Goal: Task Accomplishment & Management: Manage account settings

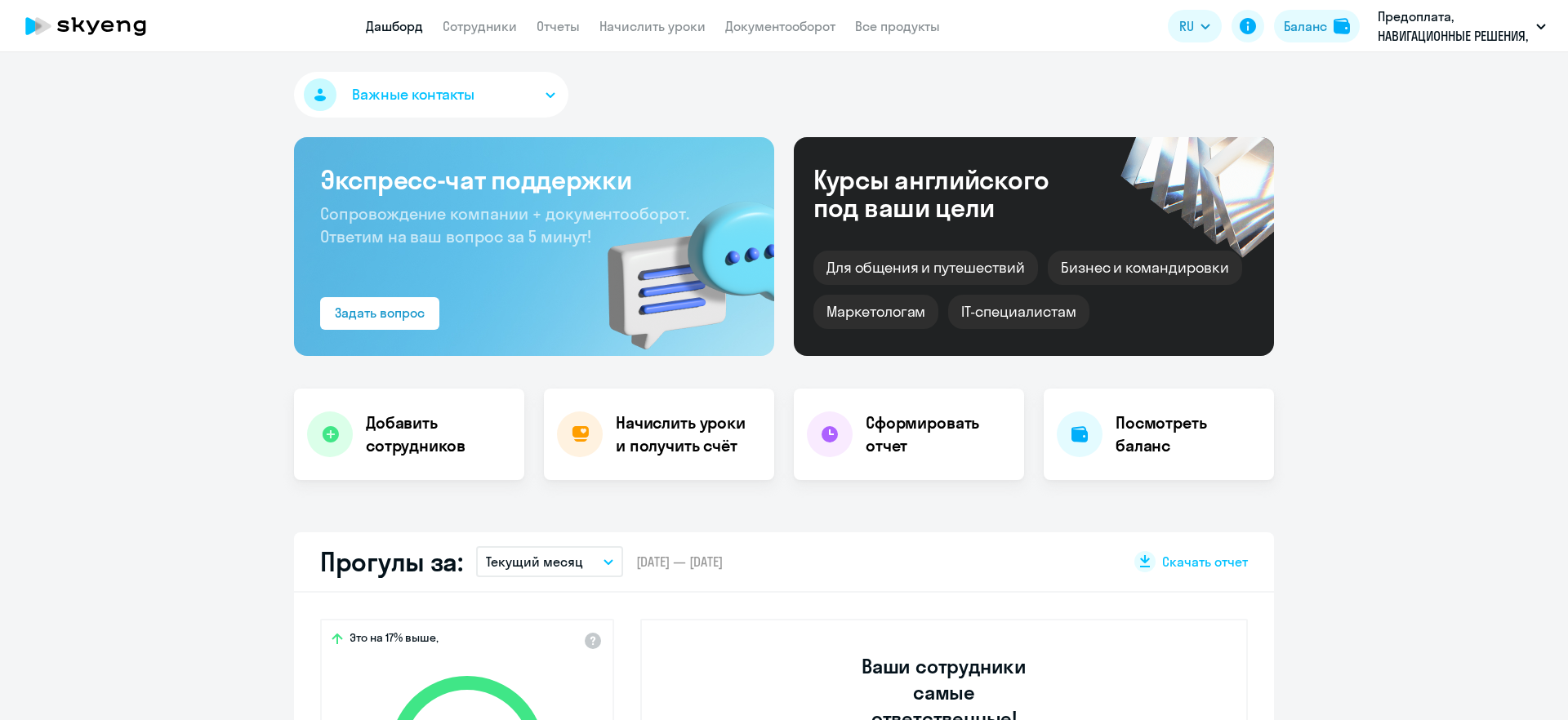
select select "30"
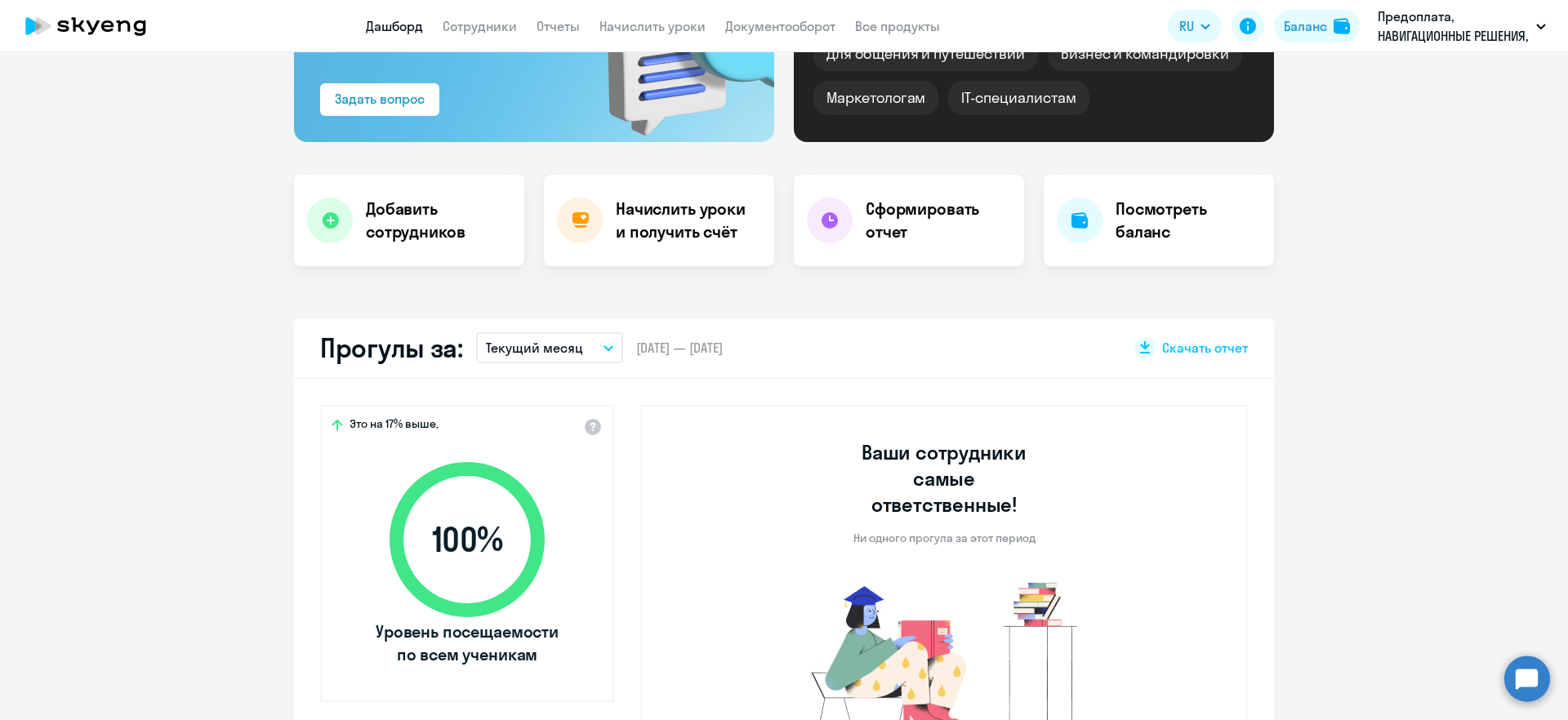
scroll to position [204, 0]
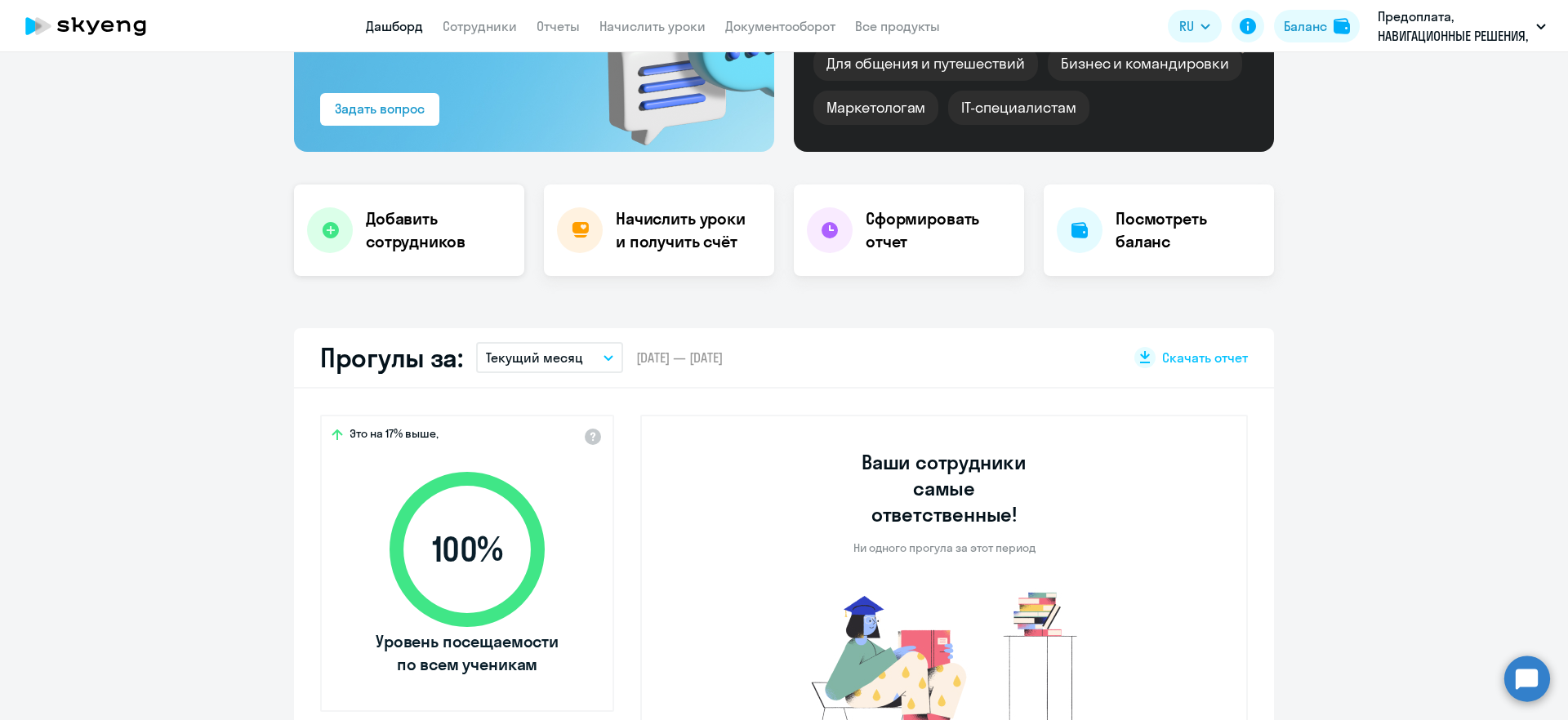
click at [396, 235] on h4 "Добавить сотрудников" at bounding box center [439, 230] width 146 height 46
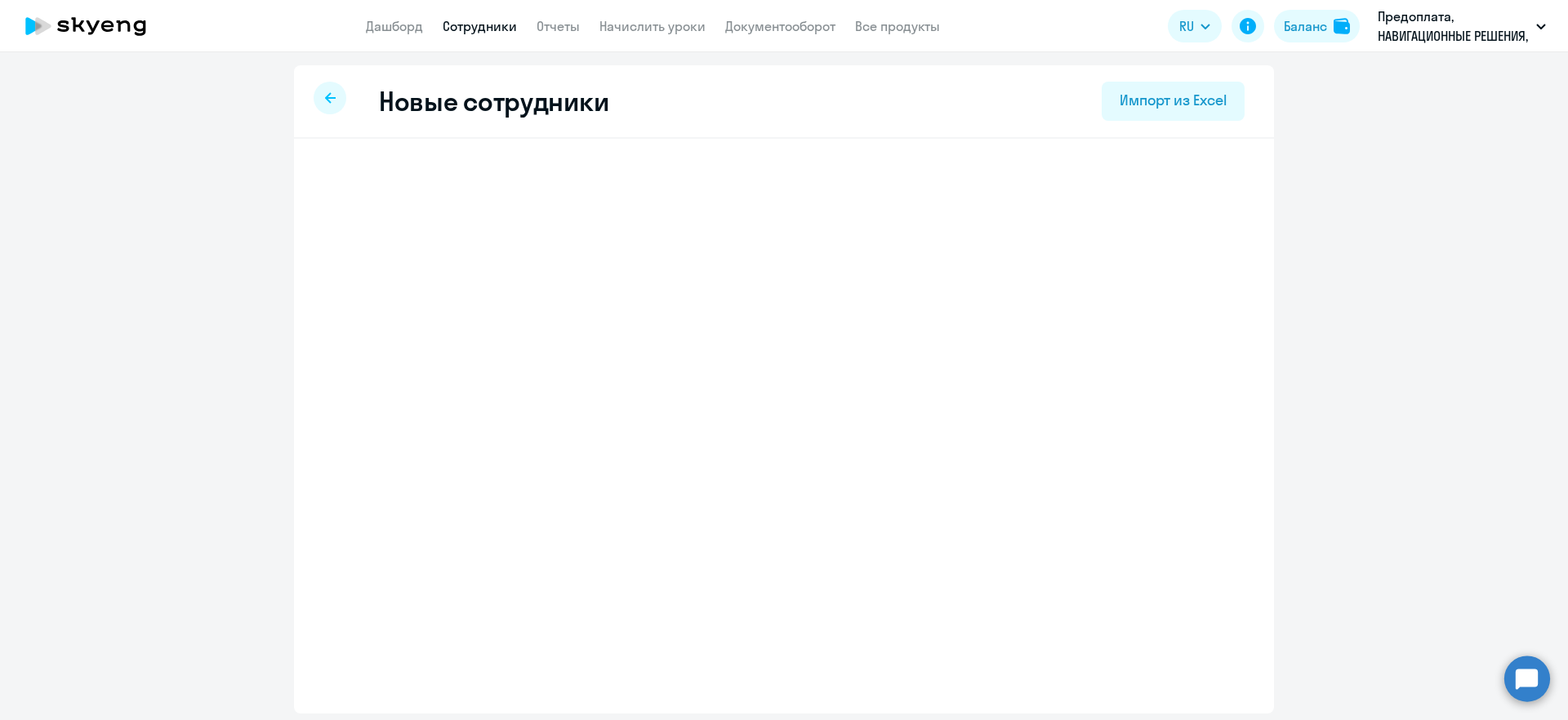
select select "english_adult_not_native_speaker"
select select "3"
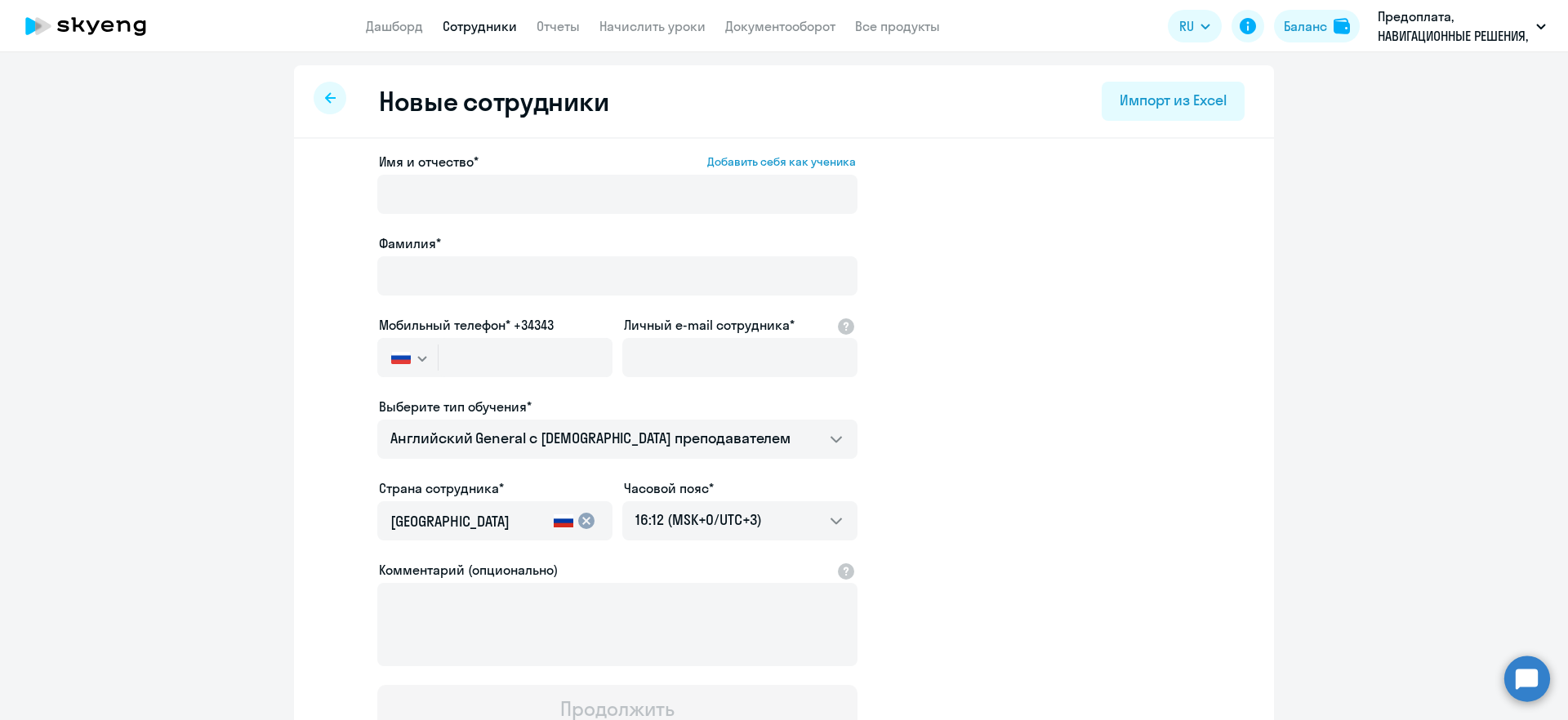
click at [460, 29] on link "Сотрудники" at bounding box center [480, 26] width 74 height 16
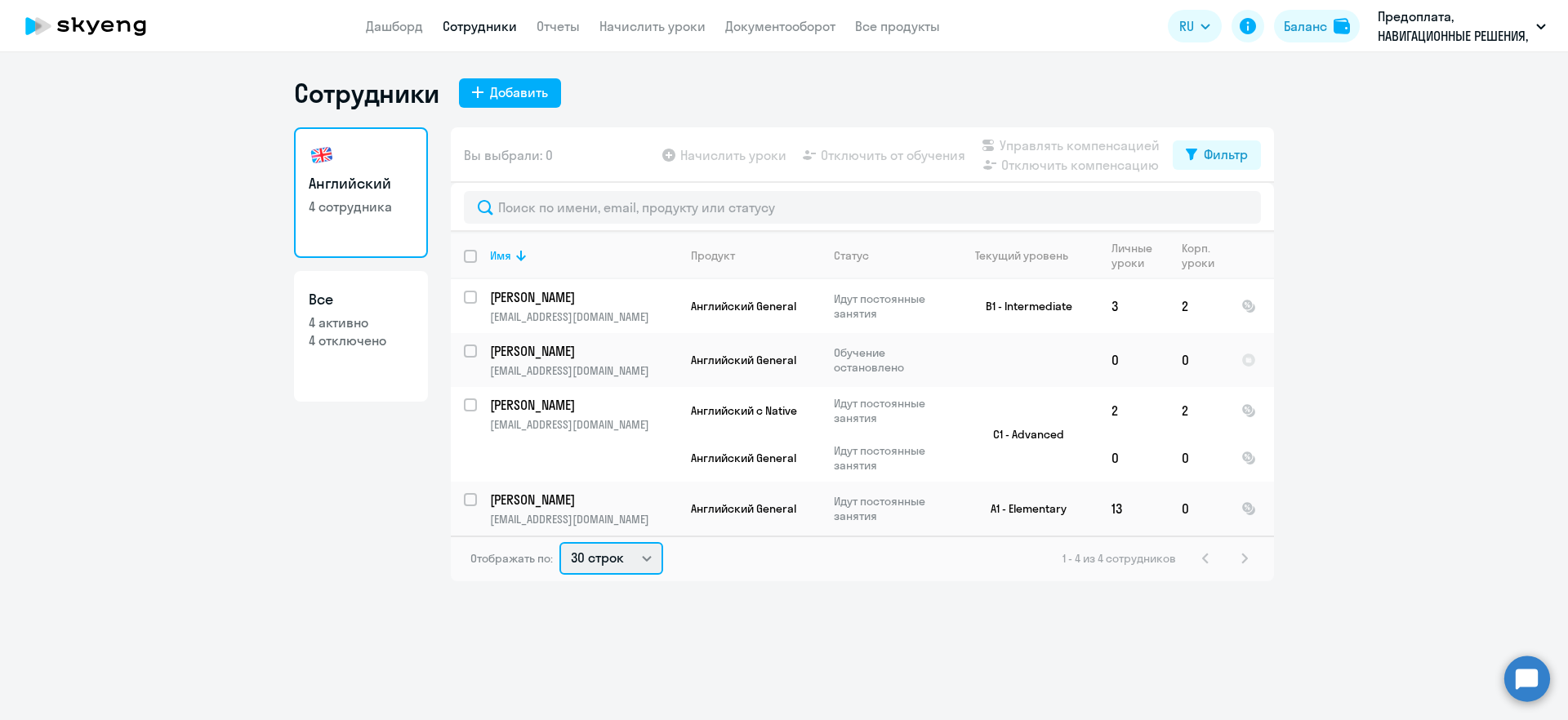
click at [648, 560] on select "30 строк 50 строк 100 строк" at bounding box center [611, 558] width 104 height 32
select select "50"
click at [559, 542] on select "30 строк 50 строк 100 строк" at bounding box center [611, 558] width 104 height 32
click at [469, 348] on input "select row 41822049" at bounding box center [480, 360] width 32 height 32
checkbox input "true"
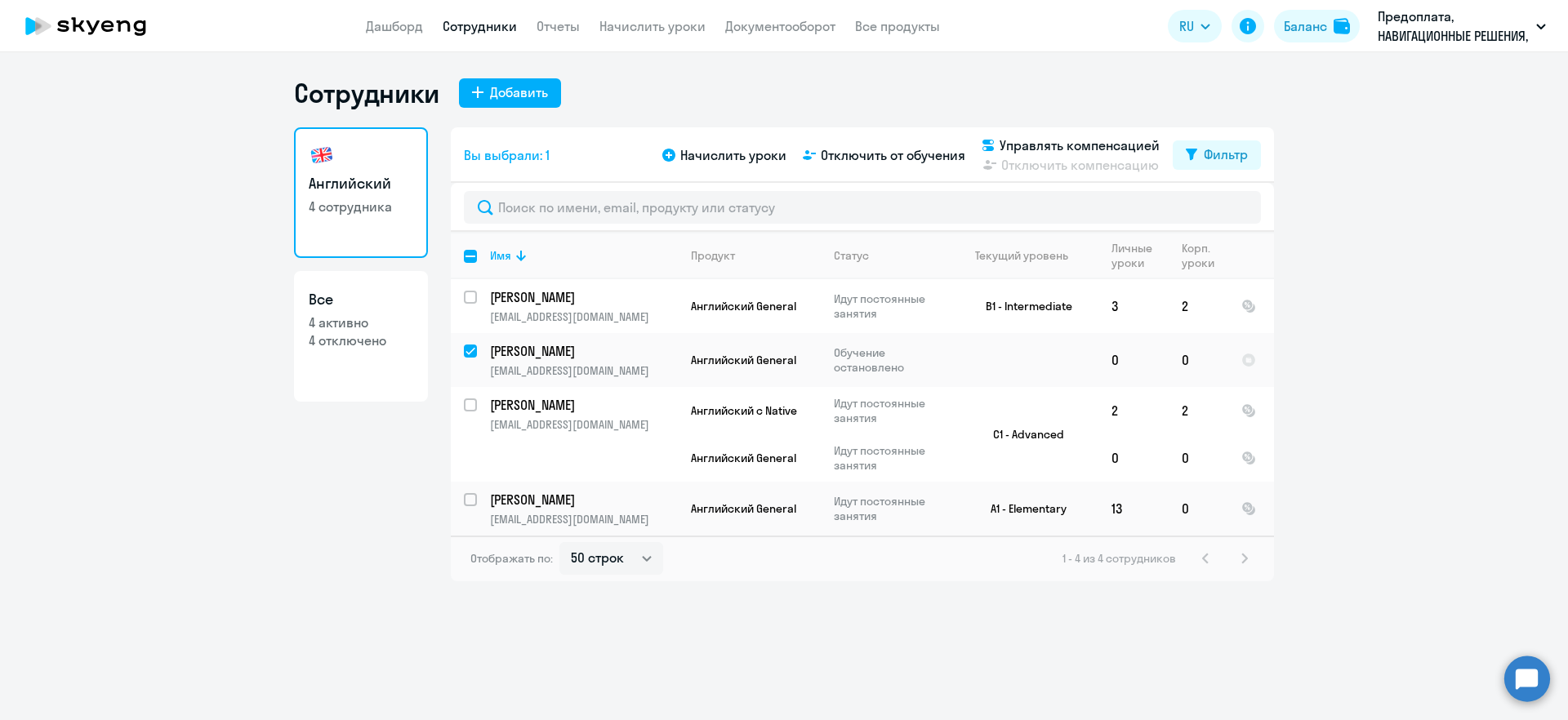
click at [1370, 367] on ng-component "Сотрудники Добавить Английский 4 сотрудника Все 4 активно 4 отключено Вы выбрал…" at bounding box center [784, 329] width 1568 height 504
click at [1247, 361] on div at bounding box center [1248, 360] width 14 height 14
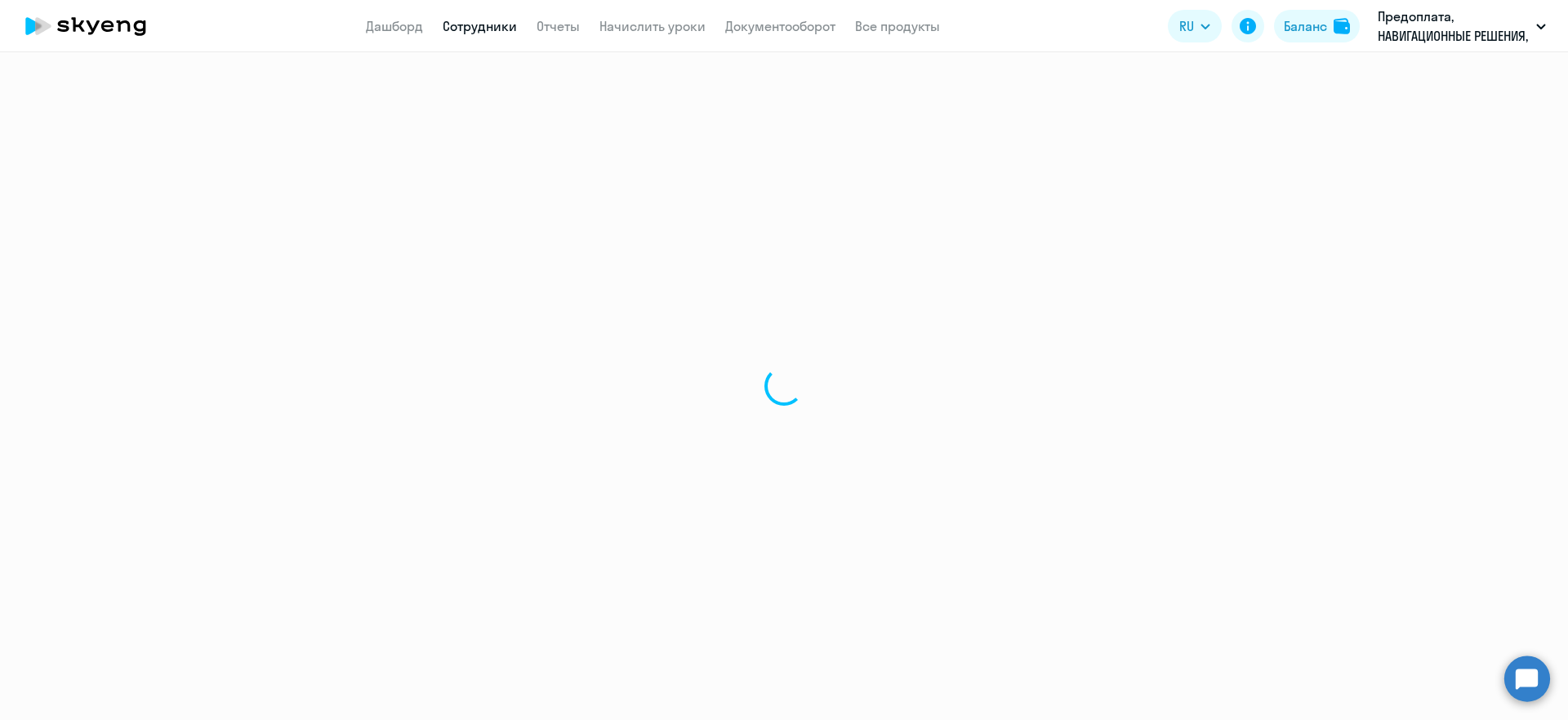
select select "english"
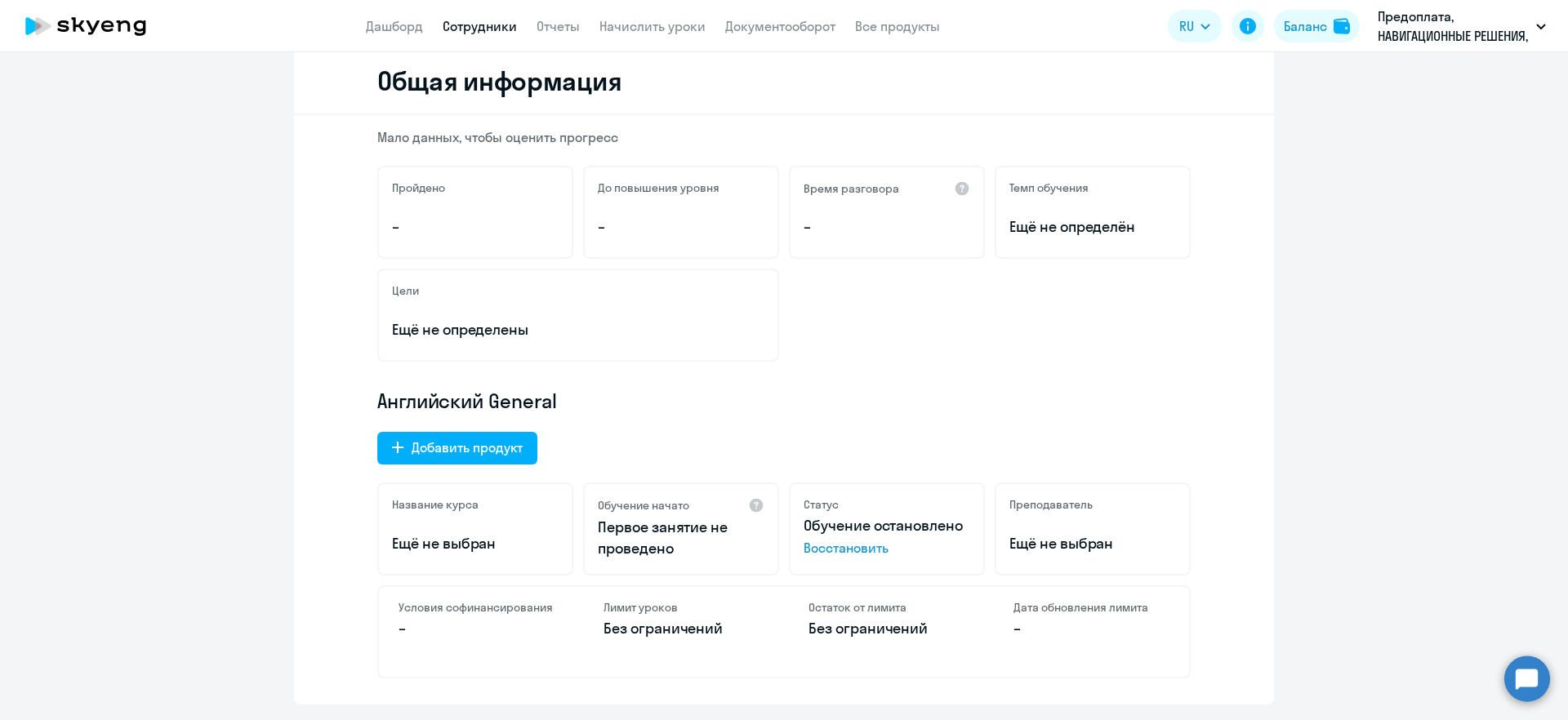
scroll to position [204, 0]
click at [832, 547] on span "Восстановить" at bounding box center [887, 547] width 167 height 20
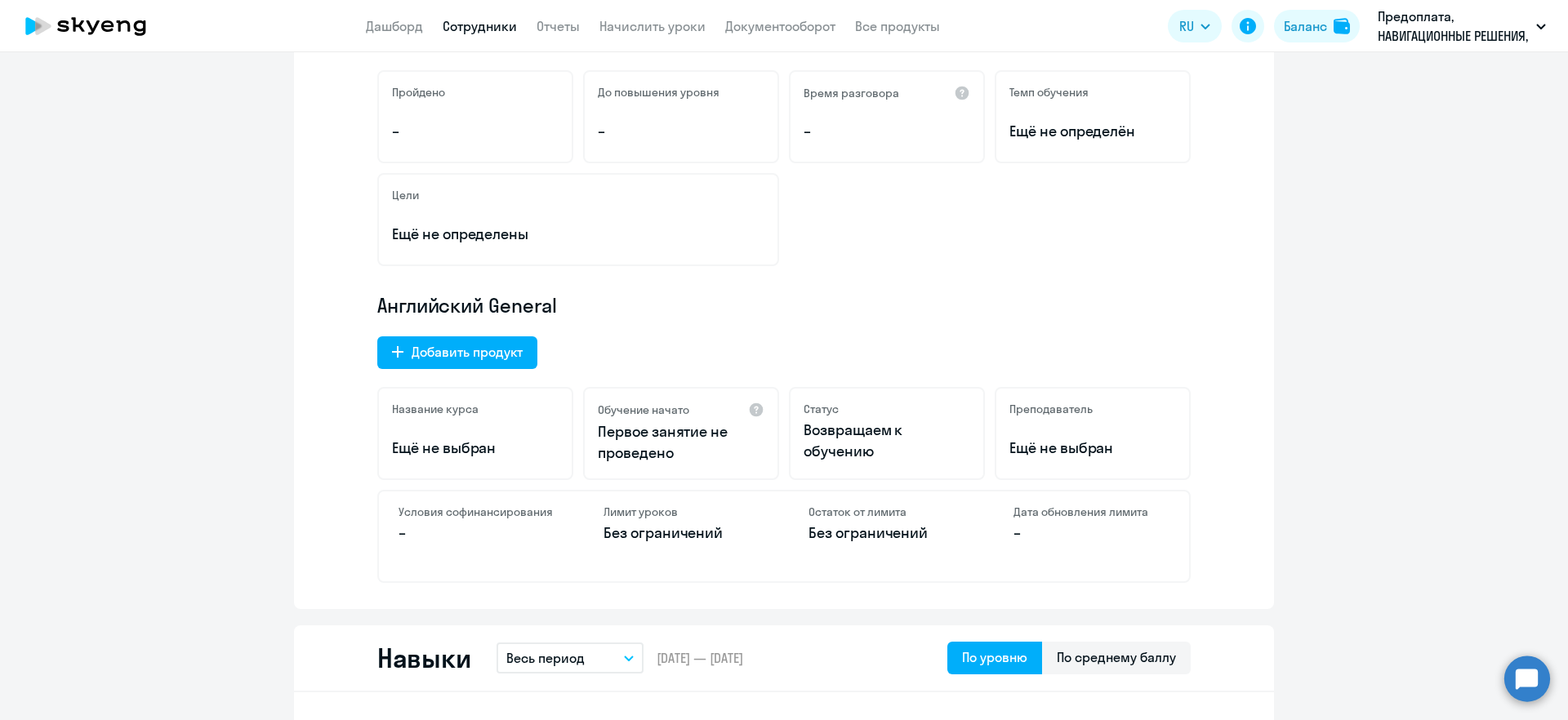
scroll to position [408, 0]
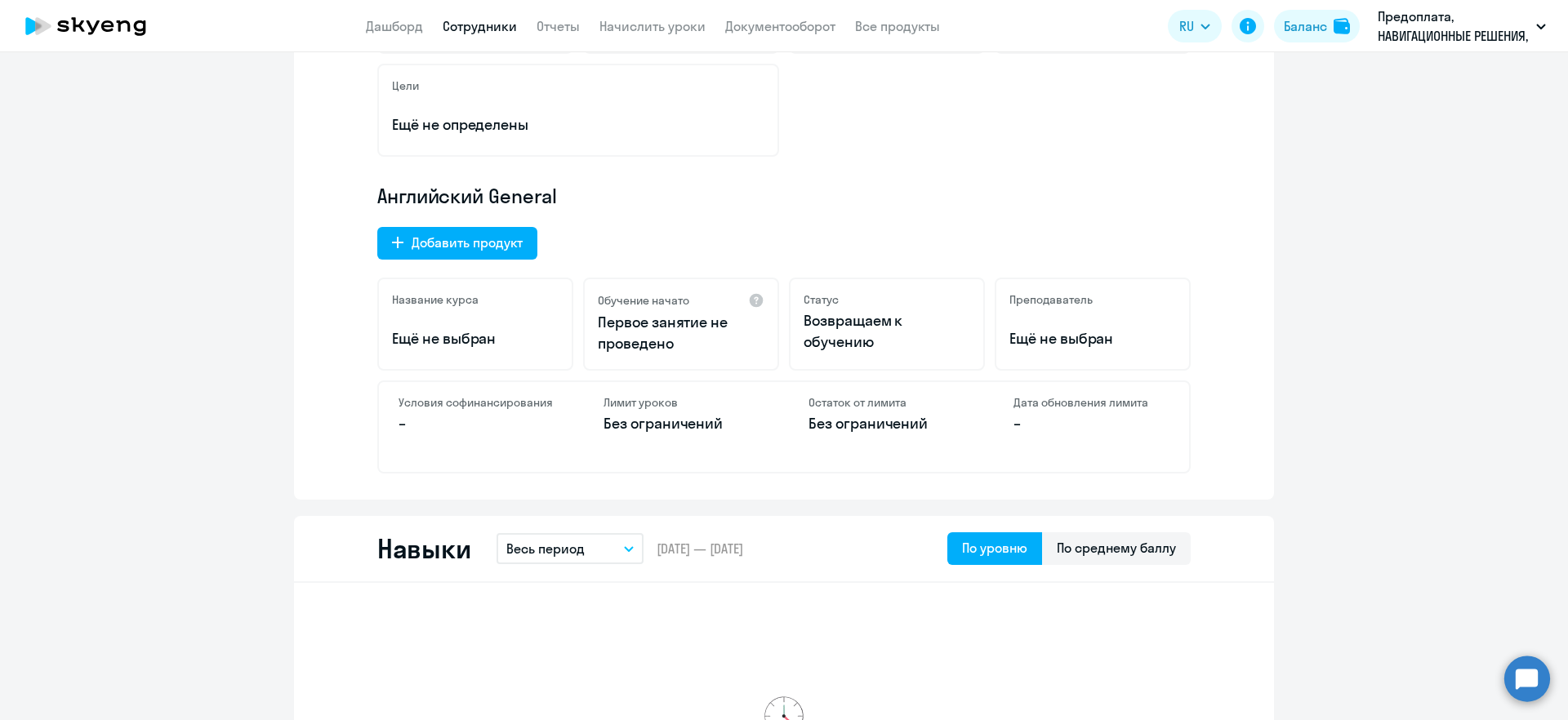
click at [626, 418] on p "Без ограничений" at bounding box center [681, 423] width 156 height 21
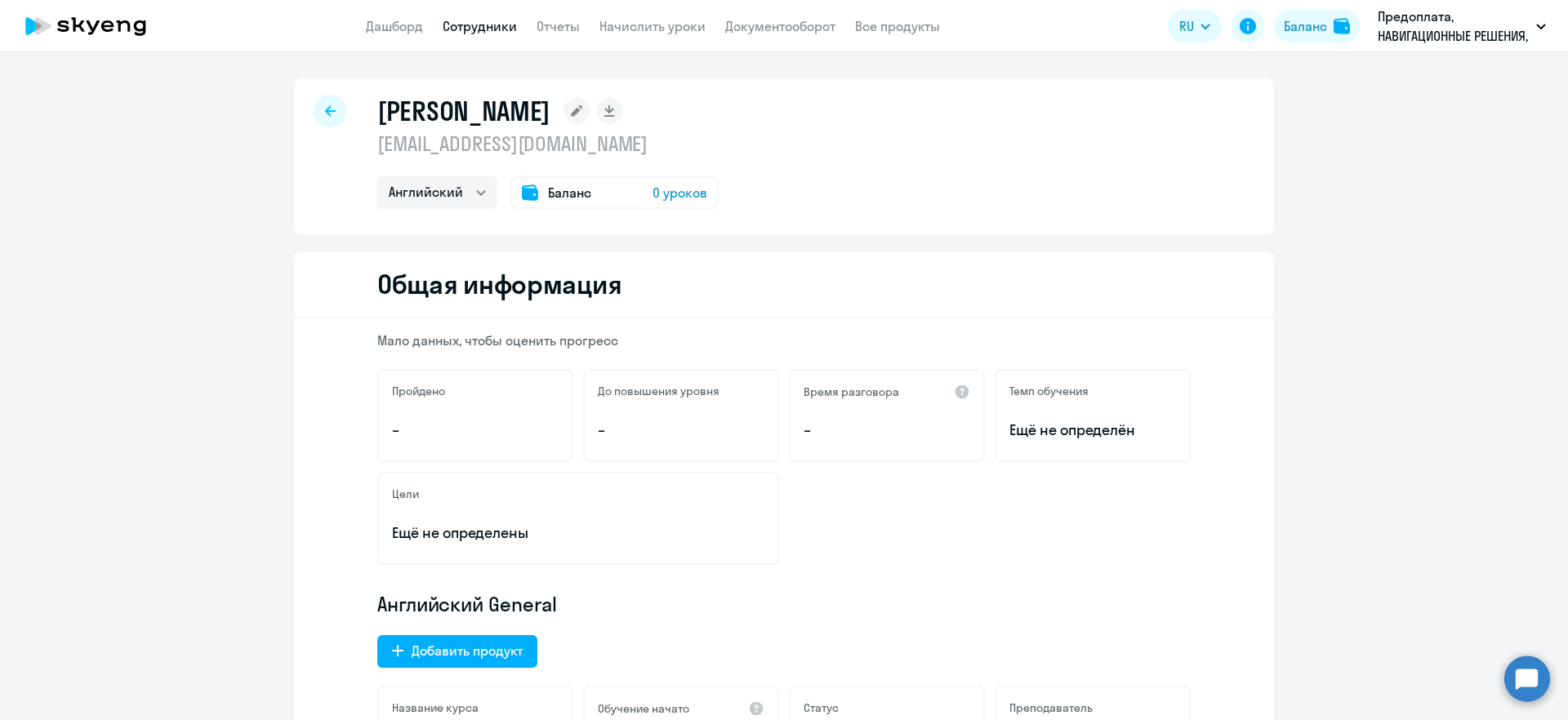
scroll to position [306, 0]
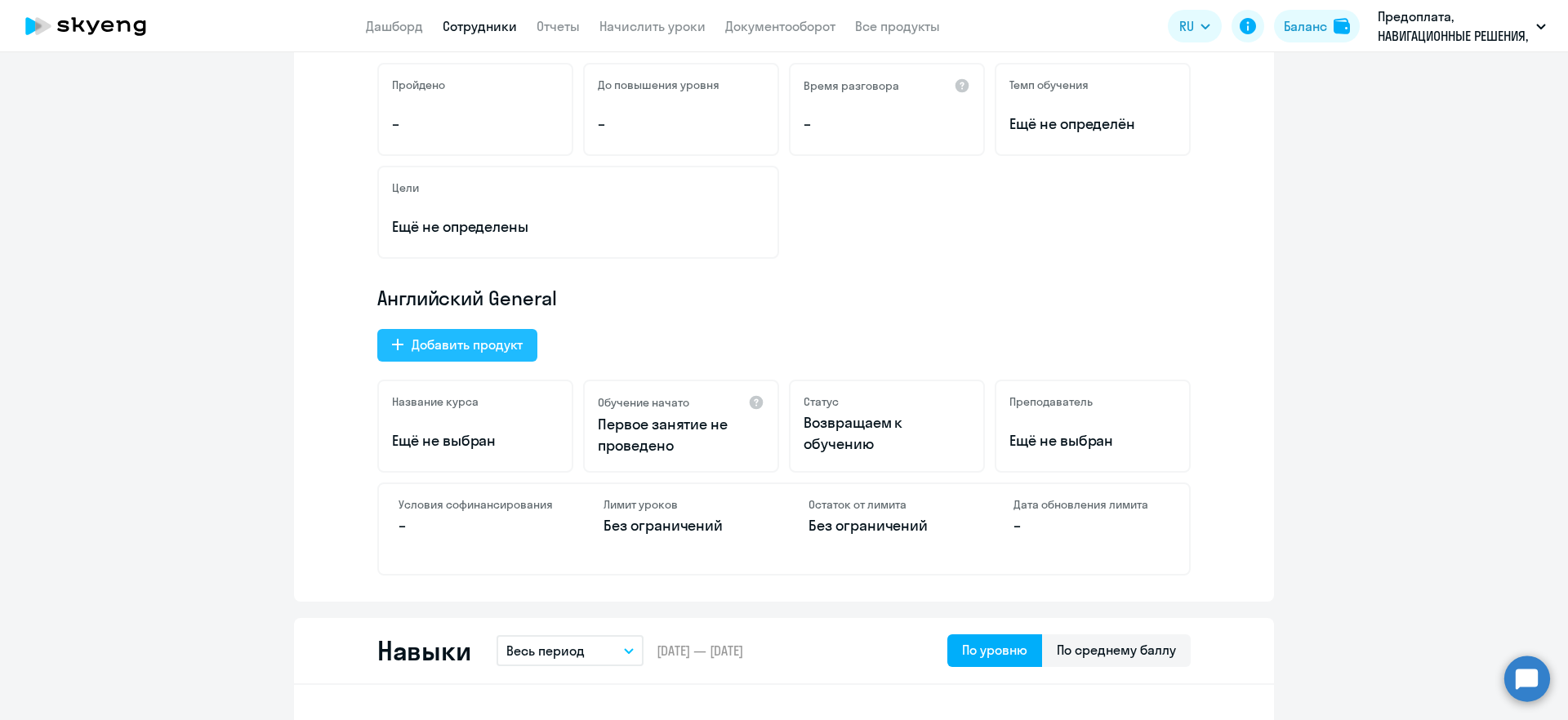
click at [441, 342] on div "Добавить продукт" at bounding box center [467, 344] width 111 height 20
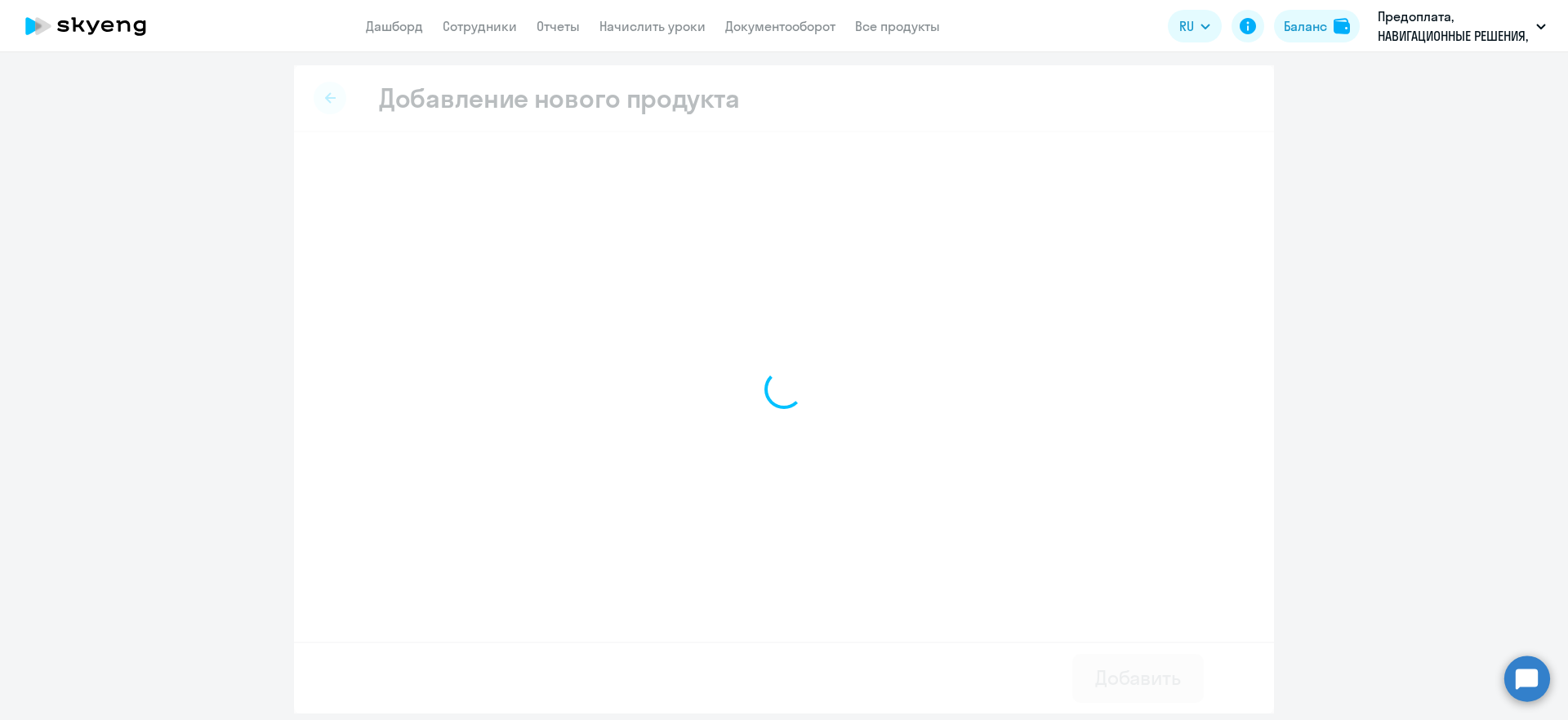
select select "english_adult_native_speaker"
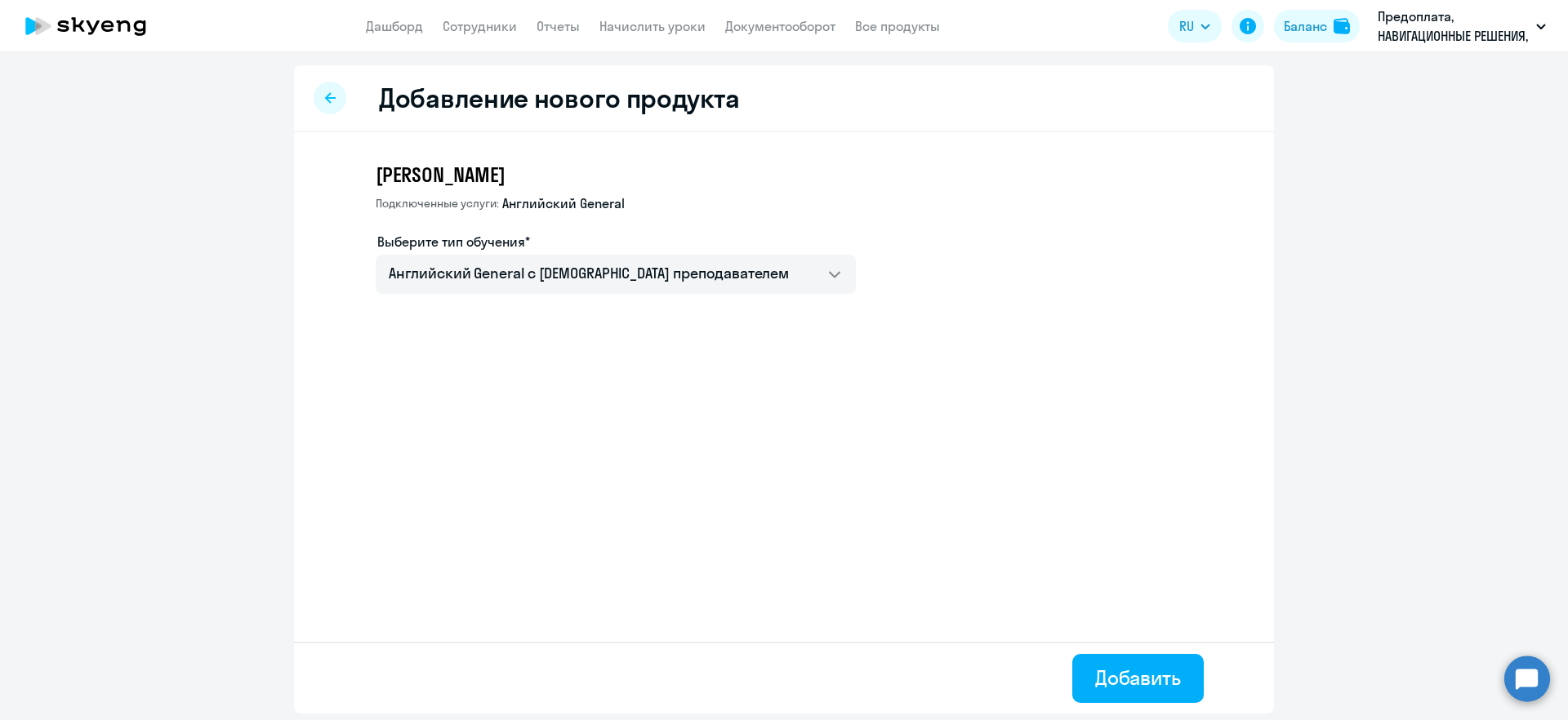
click at [331, 98] on icon at bounding box center [330, 97] width 10 height 10
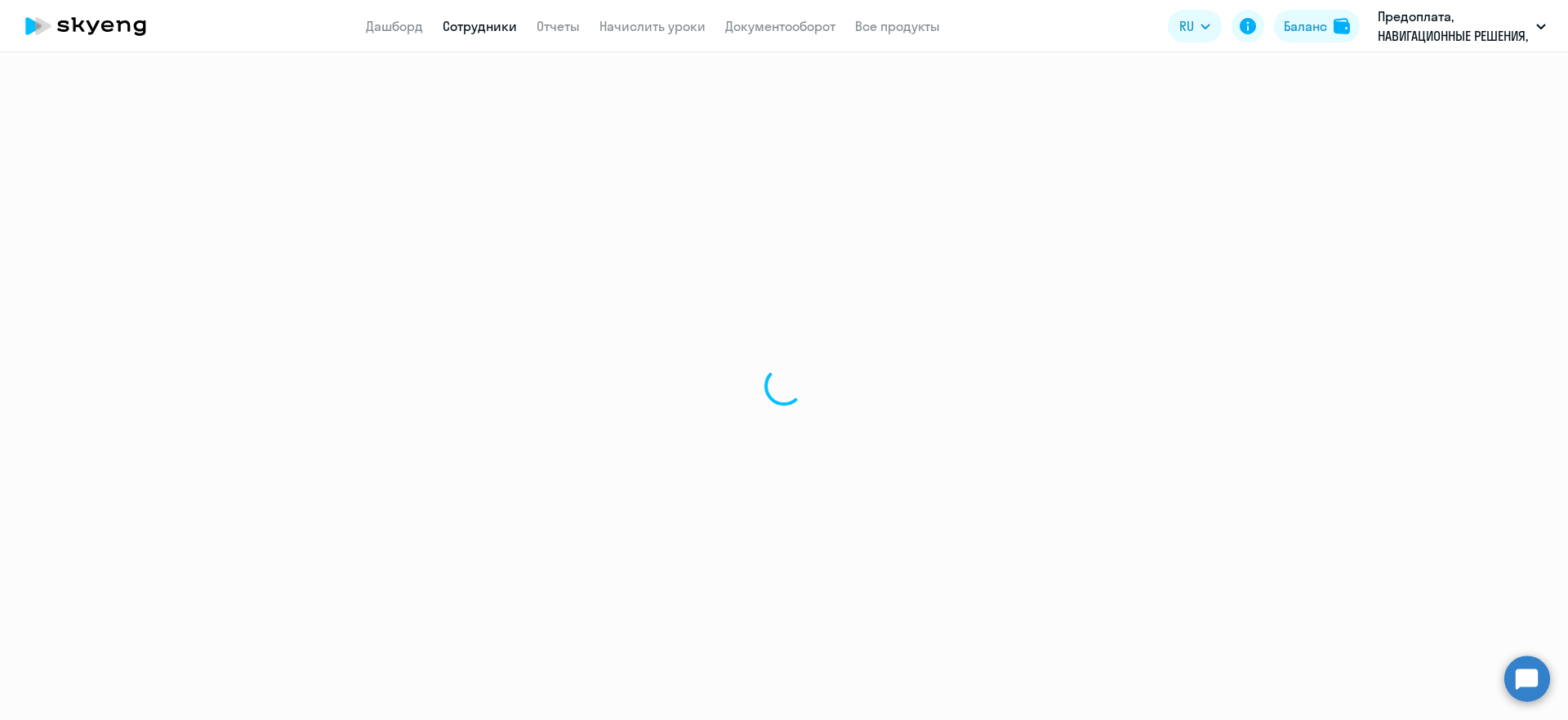
select select "english"
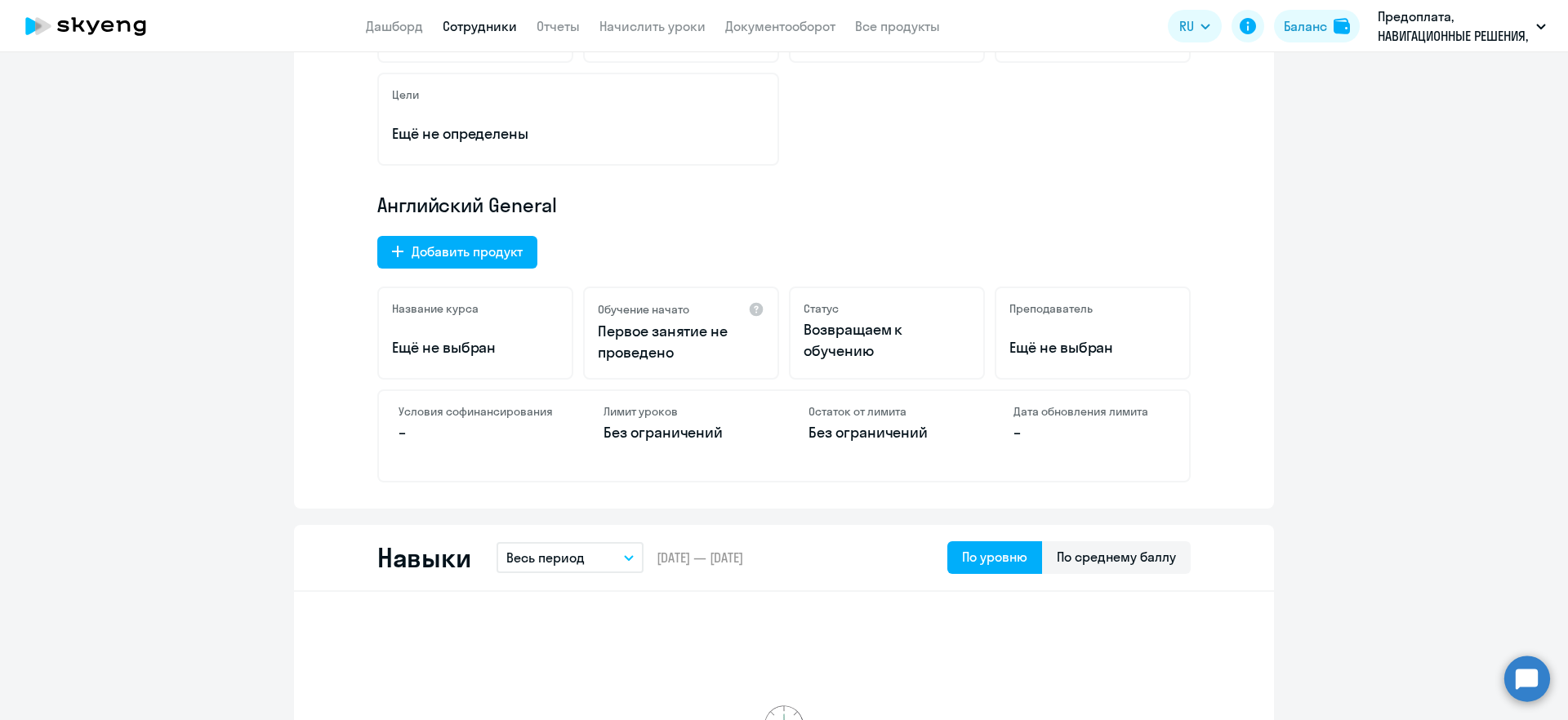
scroll to position [408, 0]
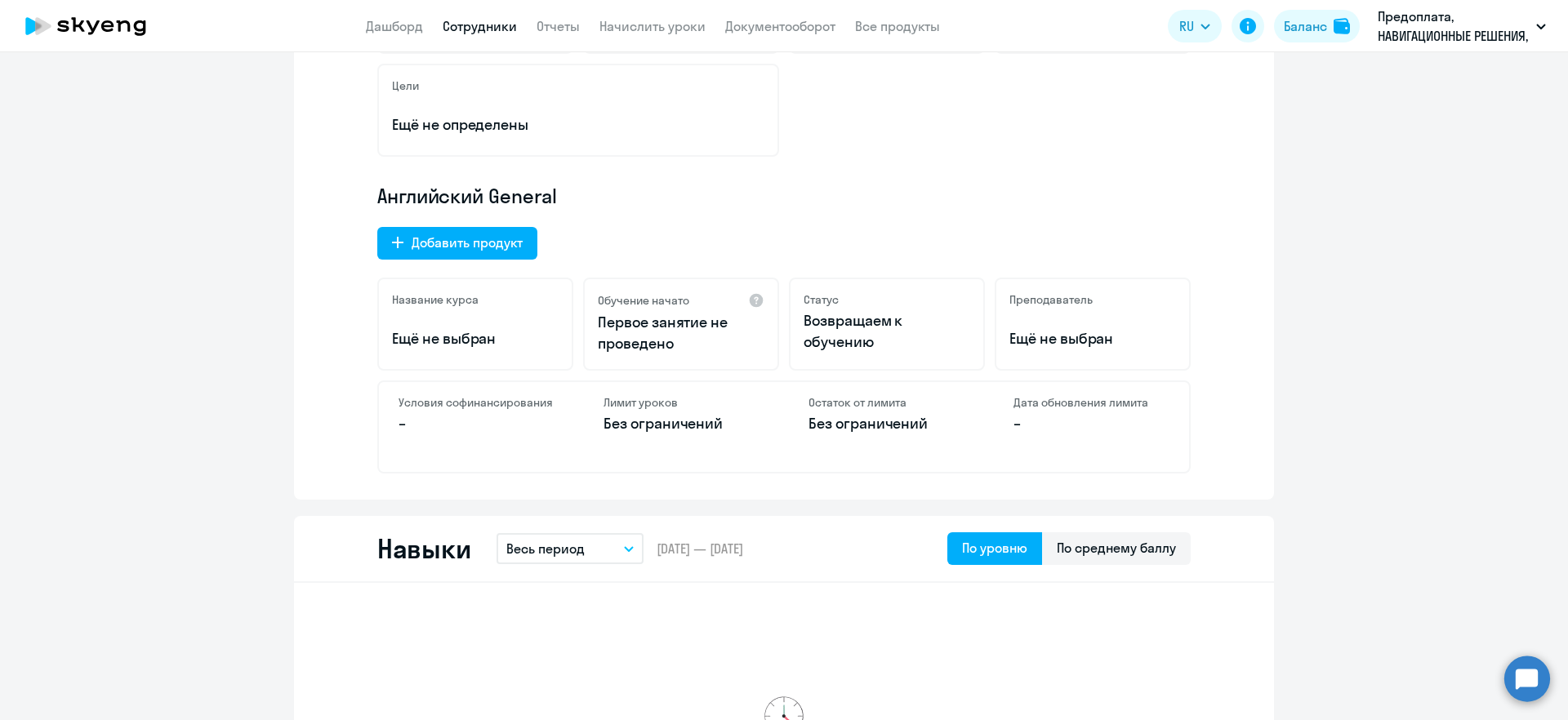
click at [463, 399] on h4 "Условия софинансирования" at bounding box center [477, 401] width 156 height 14
click at [399, 423] on p "–" at bounding box center [477, 423] width 156 height 21
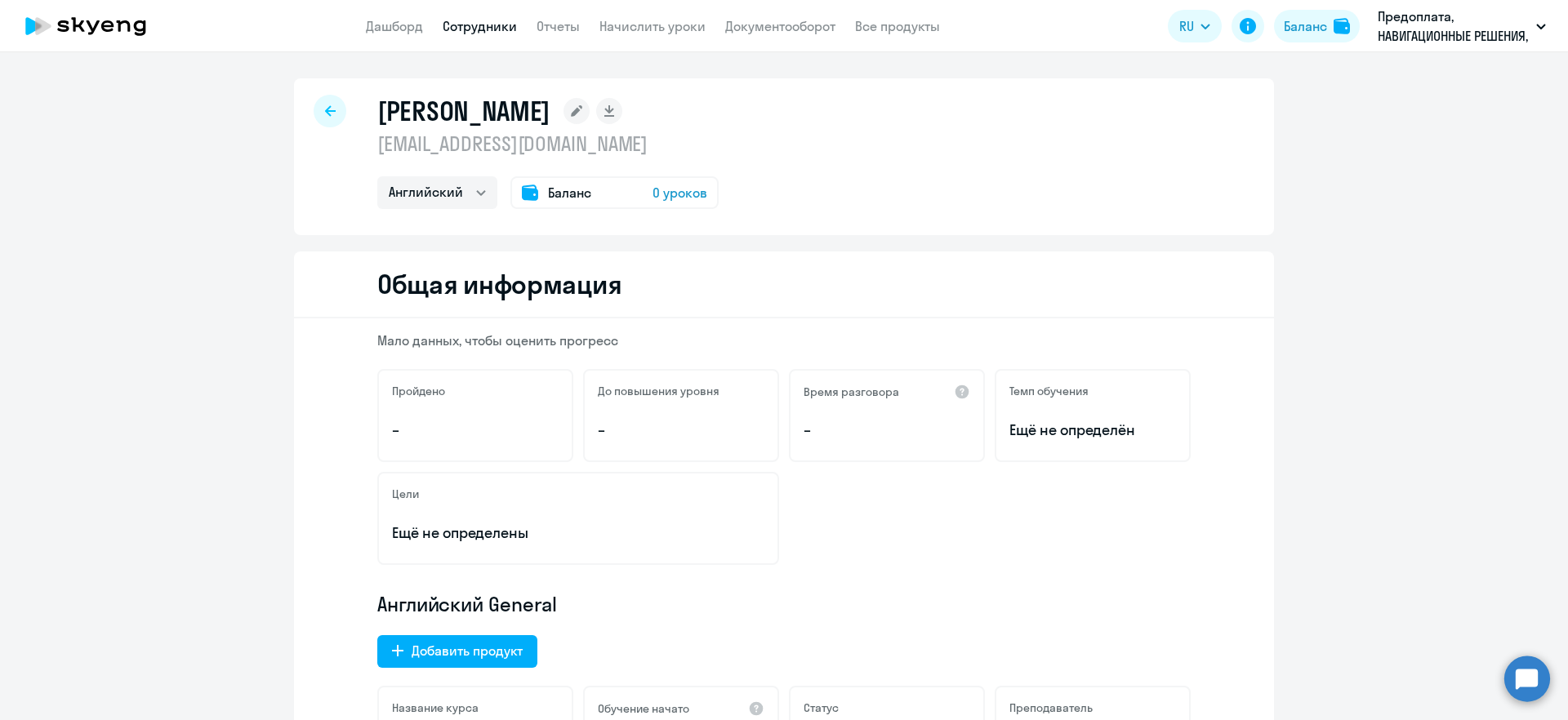
click at [480, 26] on link "Сотрудники" at bounding box center [480, 26] width 74 height 16
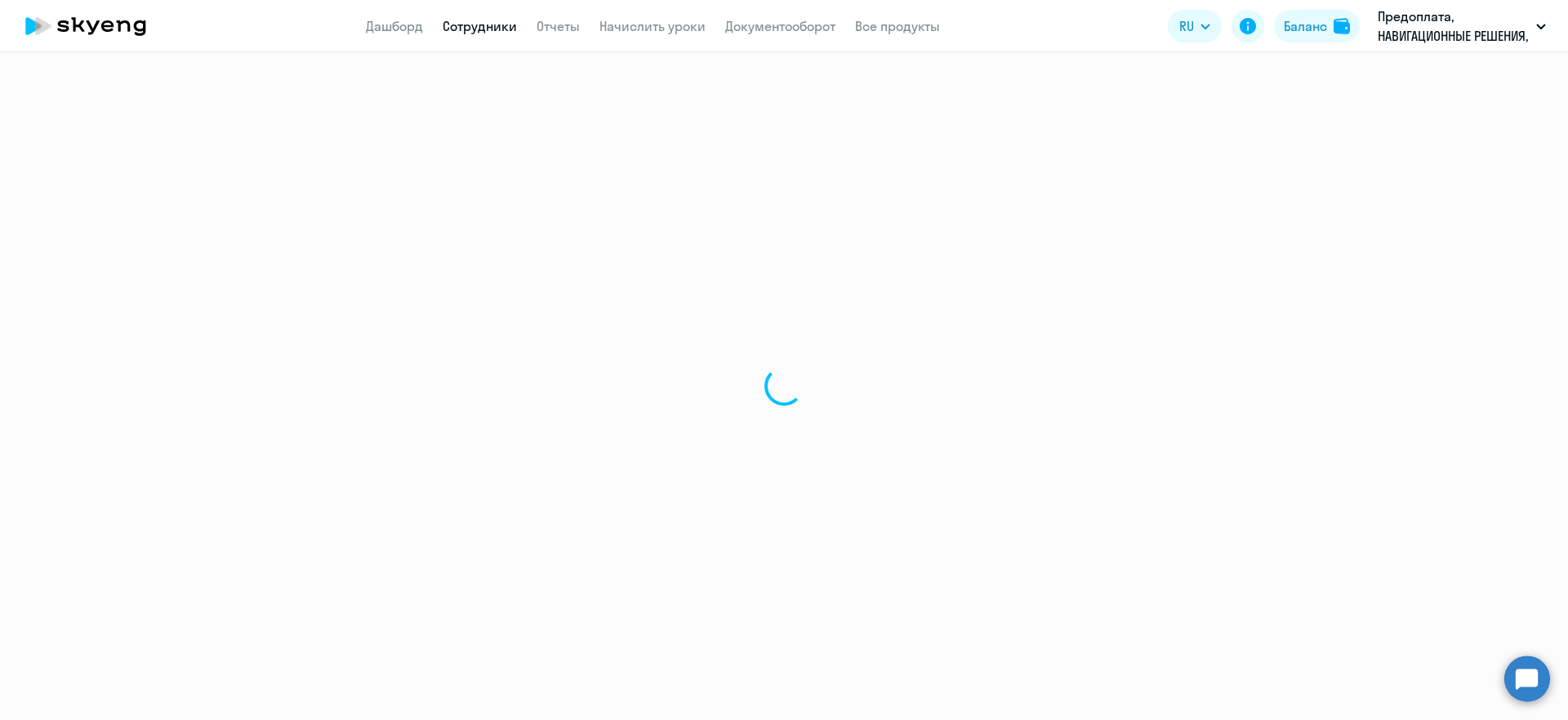
select select "30"
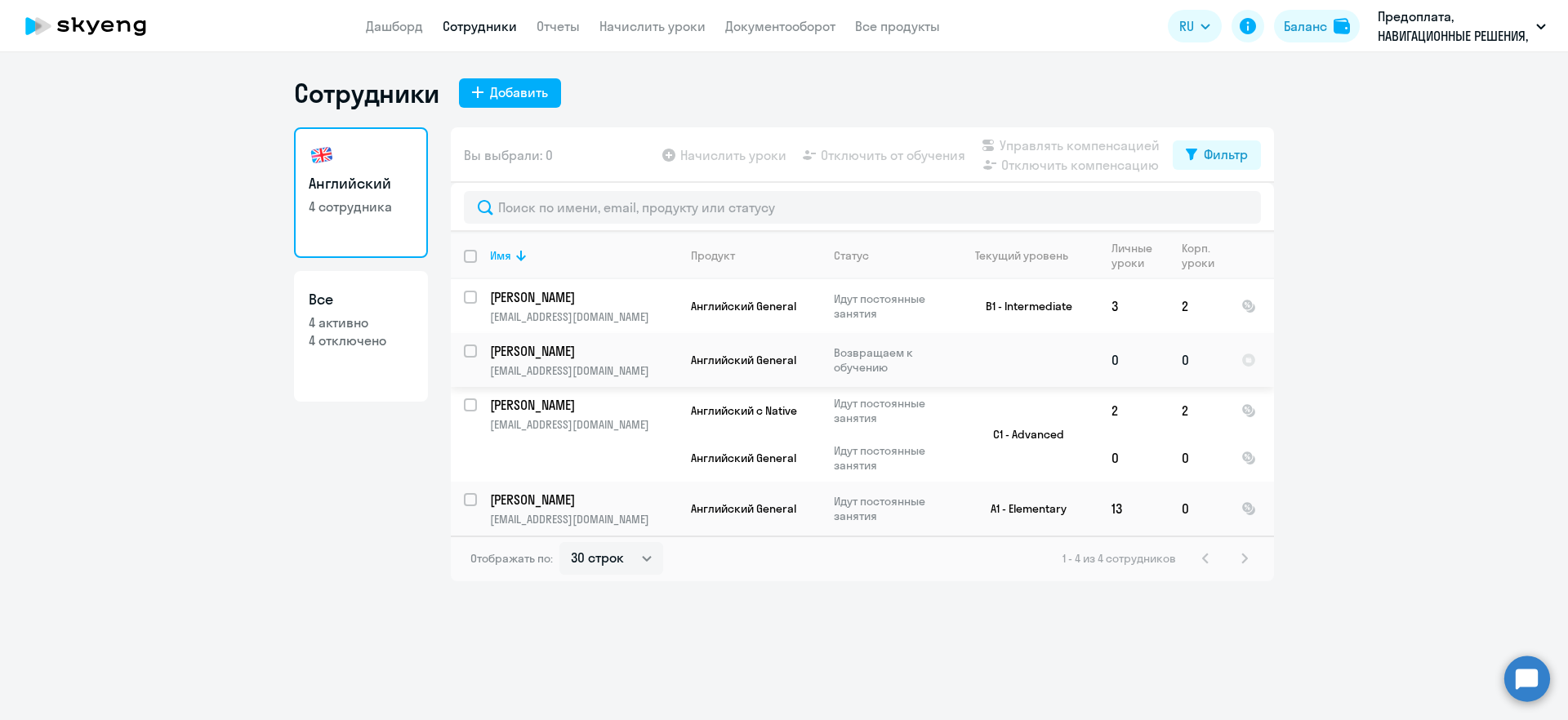
click at [473, 352] on input "select row 41822049" at bounding box center [480, 360] width 32 height 32
checkbox input "true"
click at [1058, 146] on span "Управлять компенсацией" at bounding box center [1080, 145] width 160 height 20
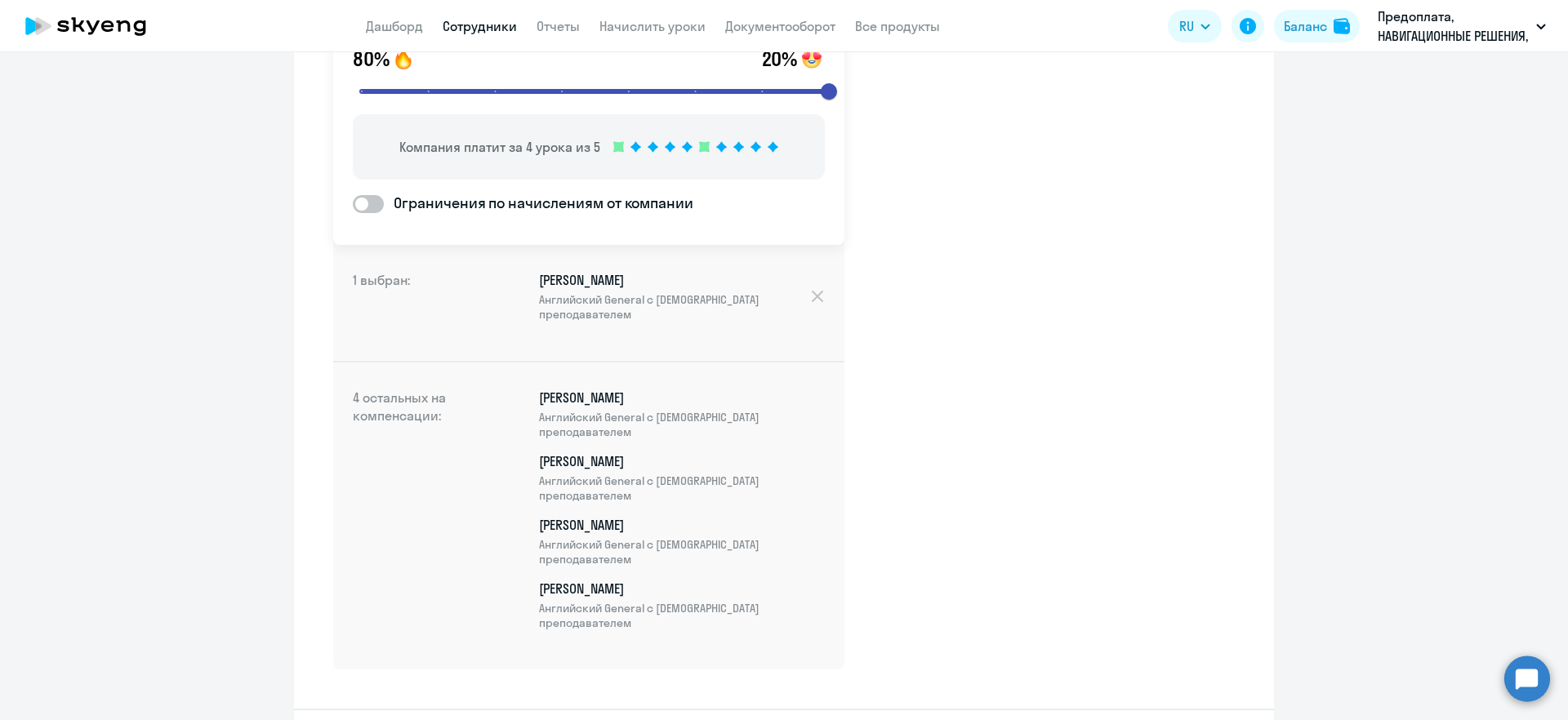
scroll to position [223, 0]
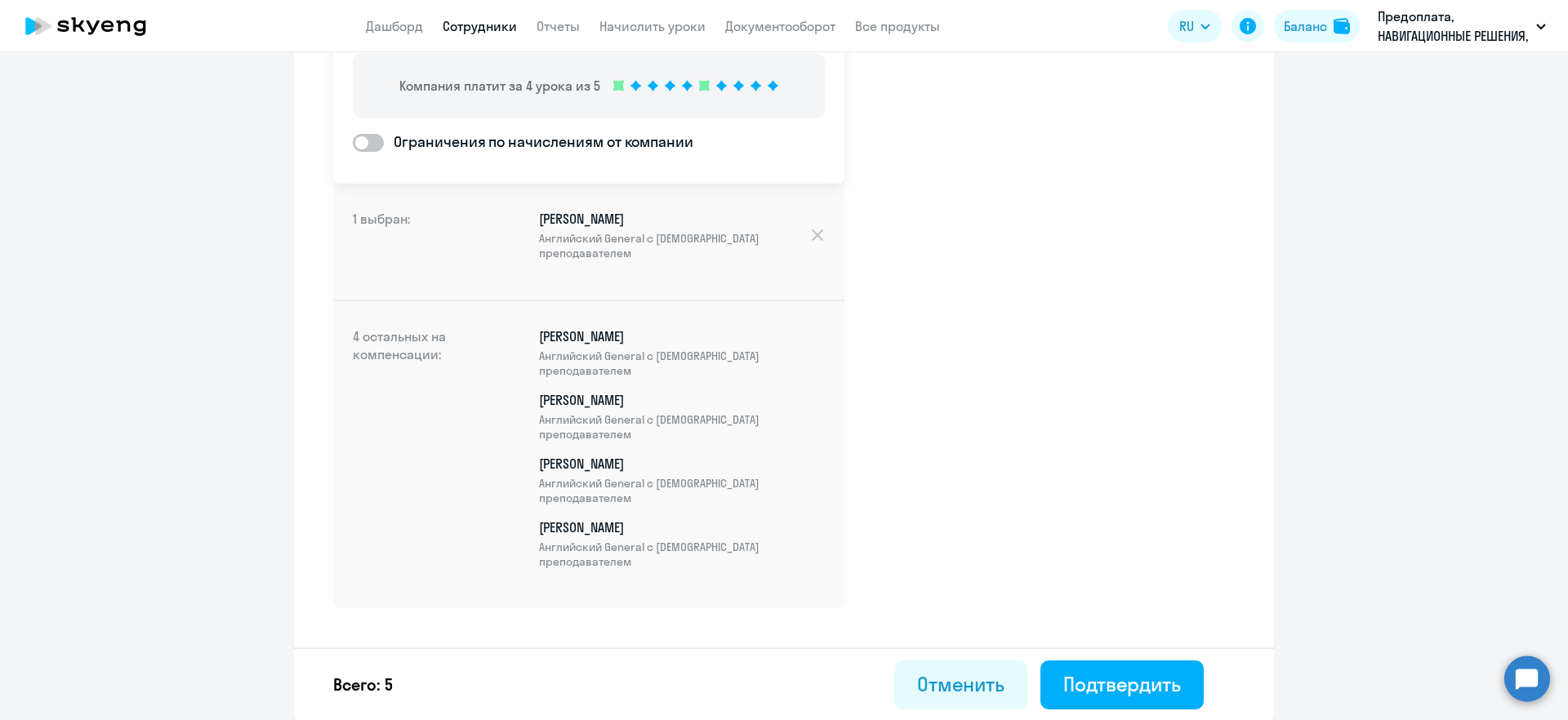
click at [372, 143] on span at bounding box center [368, 143] width 31 height 18
click at [353, 143] on input "Ограничения по начислениям от компании" at bounding box center [352, 142] width 1 height 1
checkbox input "true"
select select "MONTHLY"
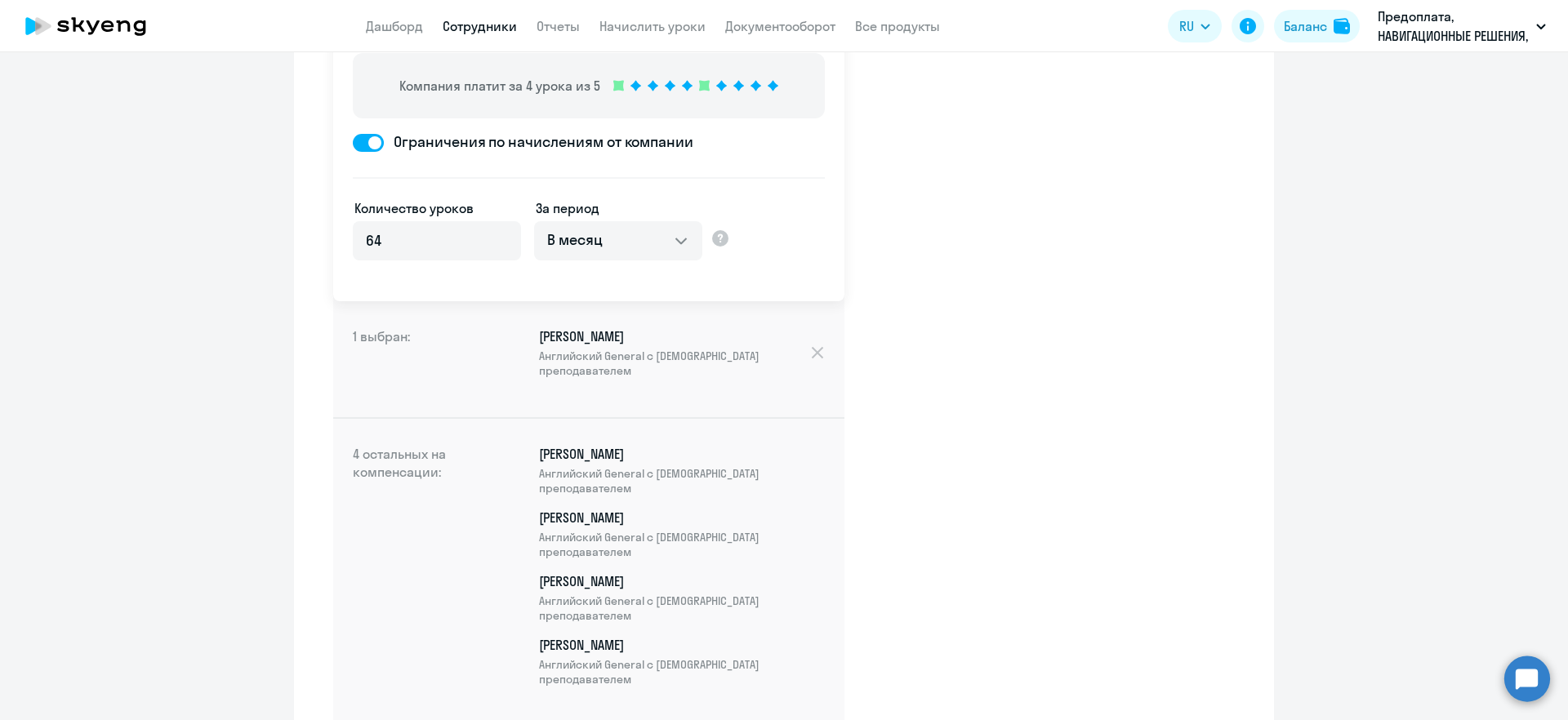
click at [355, 140] on span at bounding box center [368, 143] width 31 height 18
click at [353, 142] on input "Ограничения по начислениям от компании" at bounding box center [352, 142] width 1 height 1
checkbox input "false"
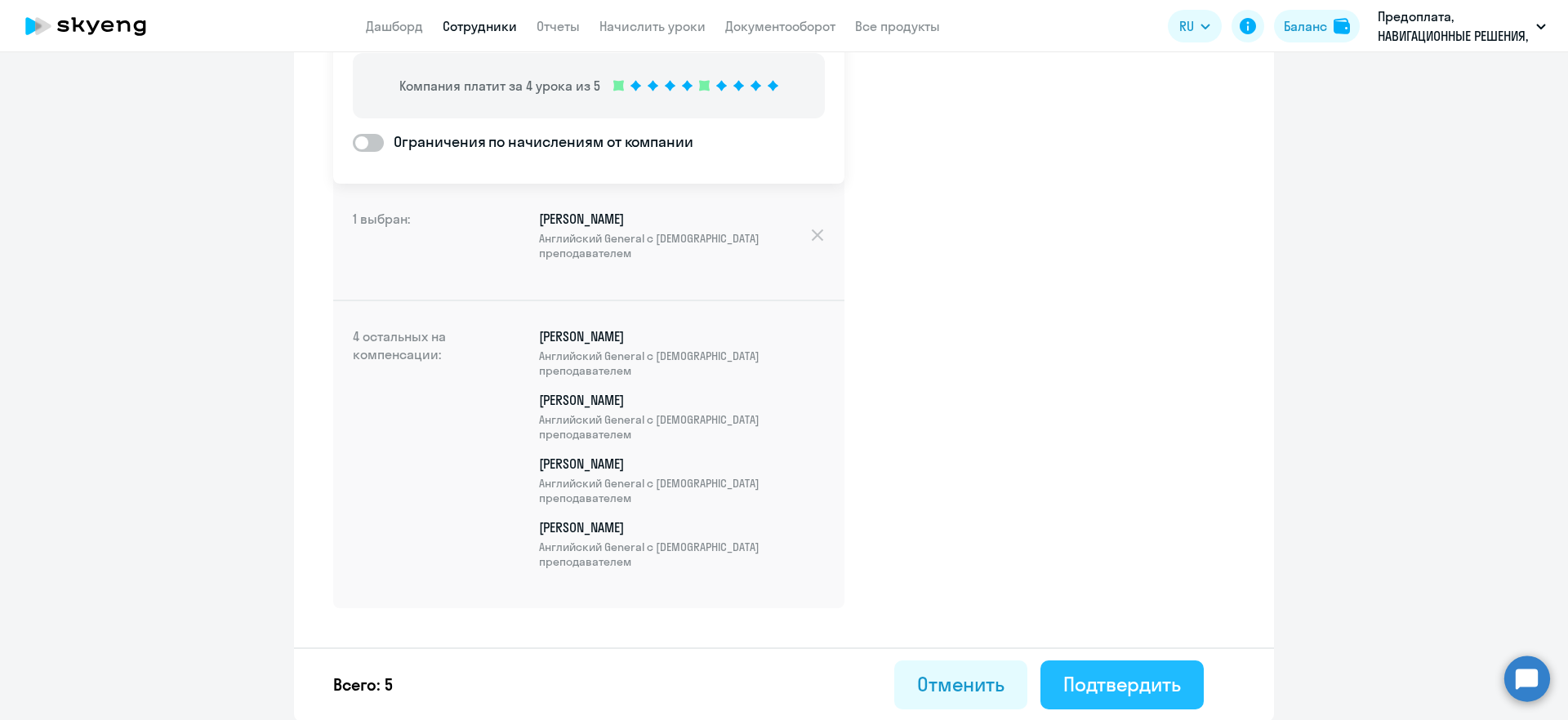
click at [1108, 691] on div "Подтвердить" at bounding box center [1123, 684] width 118 height 26
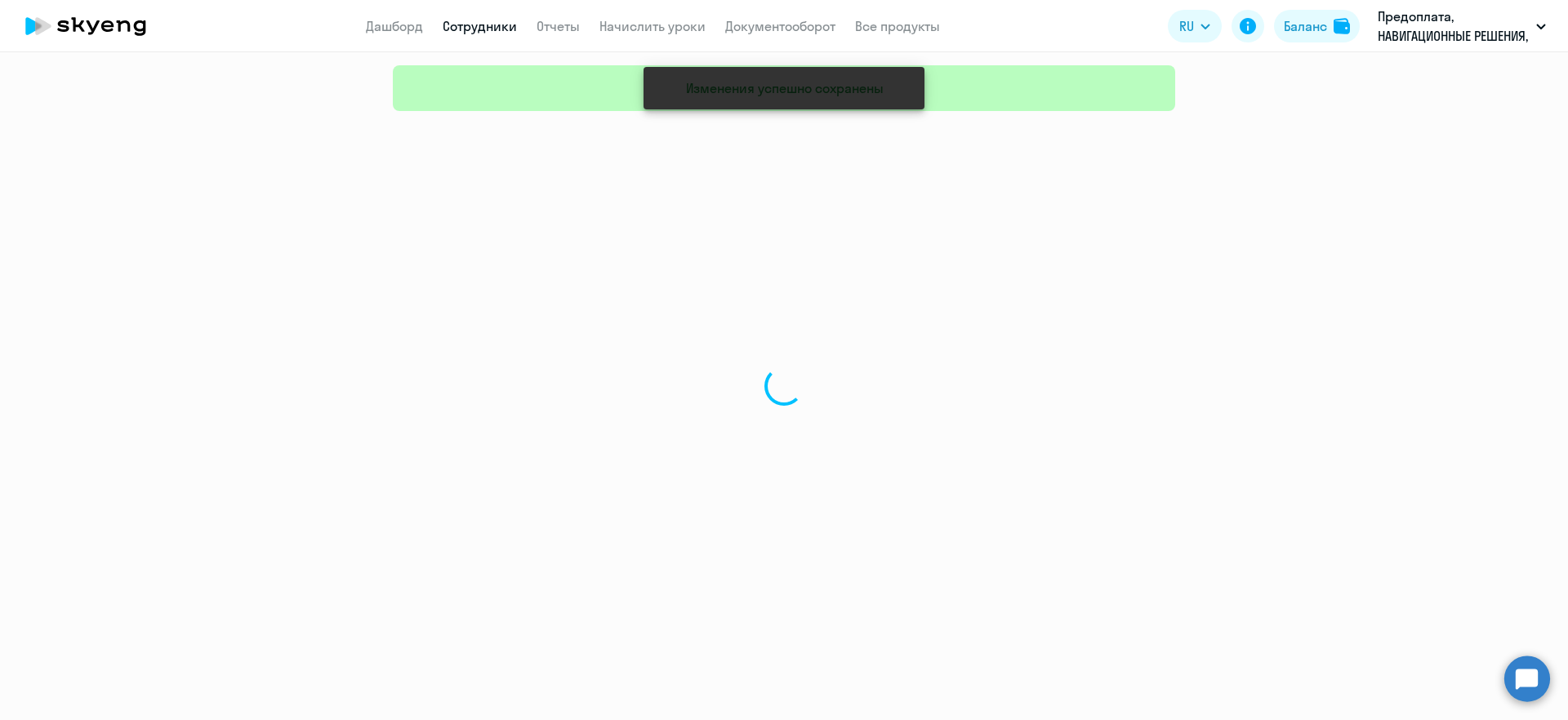
select select "30"
